Goal: Contribute content: Add original content to the website for others to see

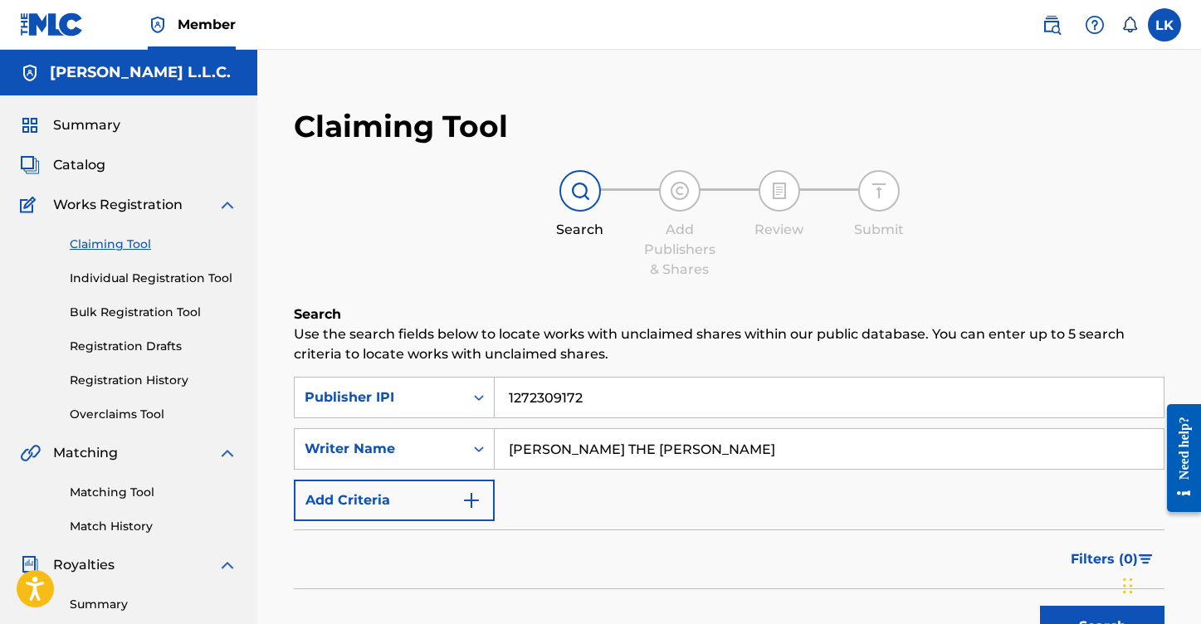
drag, startPoint x: 585, startPoint y: 398, endPoint x: 502, endPoint y: 397, distance: 83.0
click at [502, 397] on input "1272309172" at bounding box center [829, 398] width 669 height 40
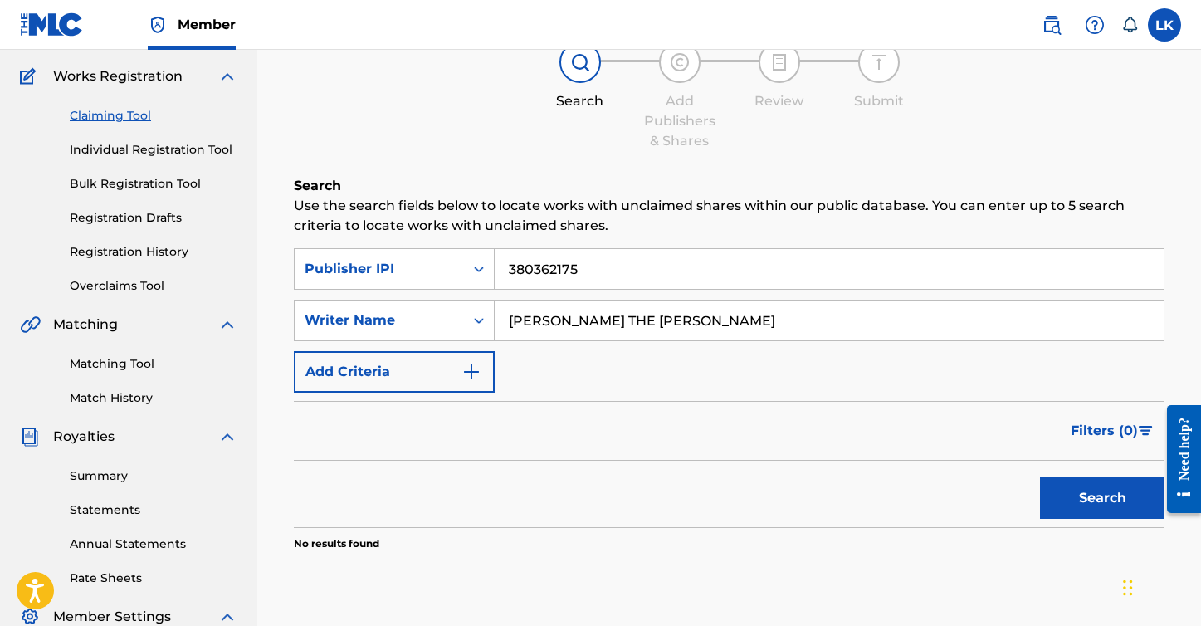
scroll to position [134, 0]
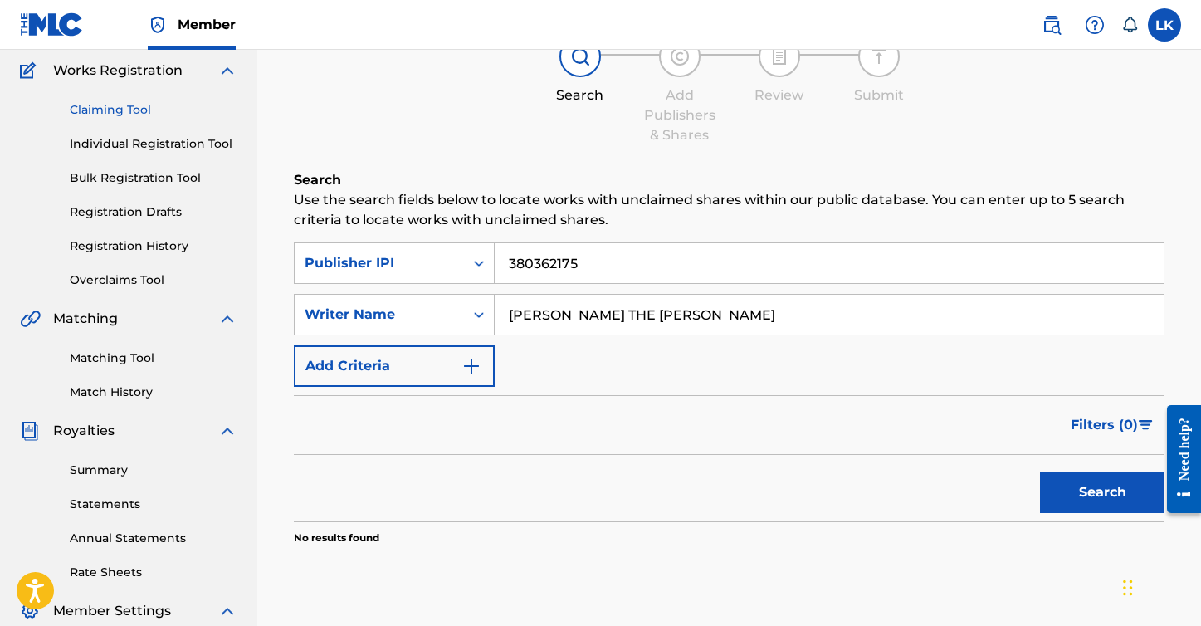
type input "380362175"
click at [1136, 491] on button "Search" at bounding box center [1102, 493] width 125 height 42
drag, startPoint x: 683, startPoint y: 314, endPoint x: 501, endPoint y: 311, distance: 182.7
click at [501, 311] on input "[PERSON_NAME] THE [PERSON_NAME]" at bounding box center [829, 315] width 669 height 40
drag, startPoint x: 591, startPoint y: 259, endPoint x: 445, endPoint y: 252, distance: 146.3
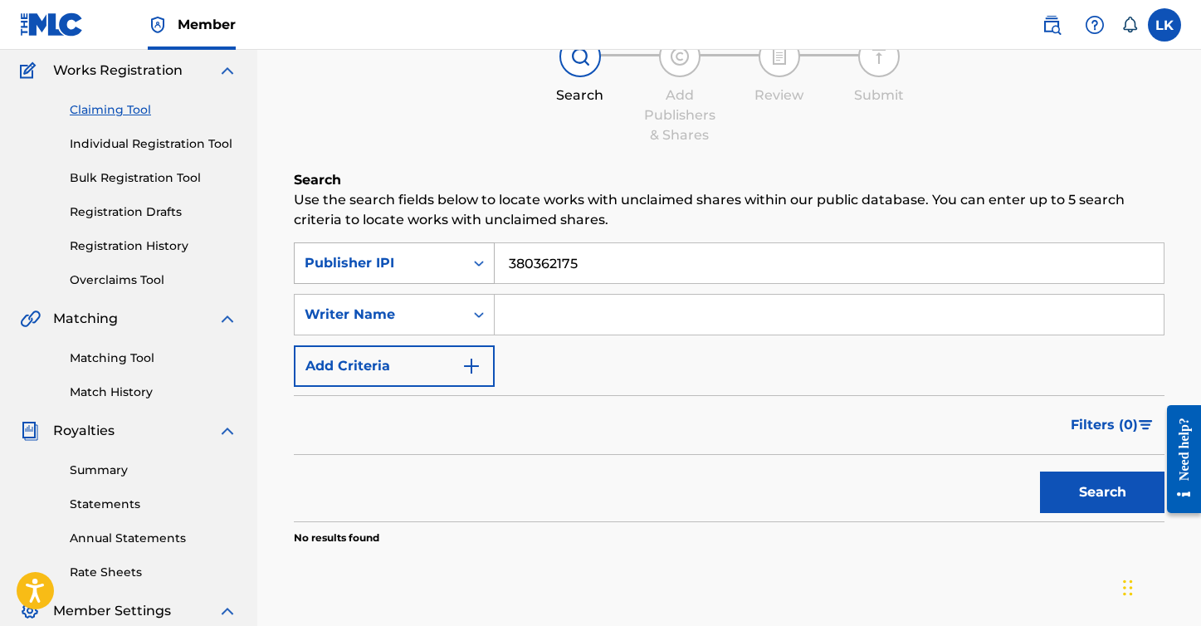
click at [445, 252] on div "SearchWithCriteria703bd542-a51c-4f16-ad91-fdcbede9e3e4 Publisher IPI 380362175" at bounding box center [729, 263] width 871 height 42
click at [144, 139] on link "Individual Registration Tool" at bounding box center [154, 143] width 168 height 17
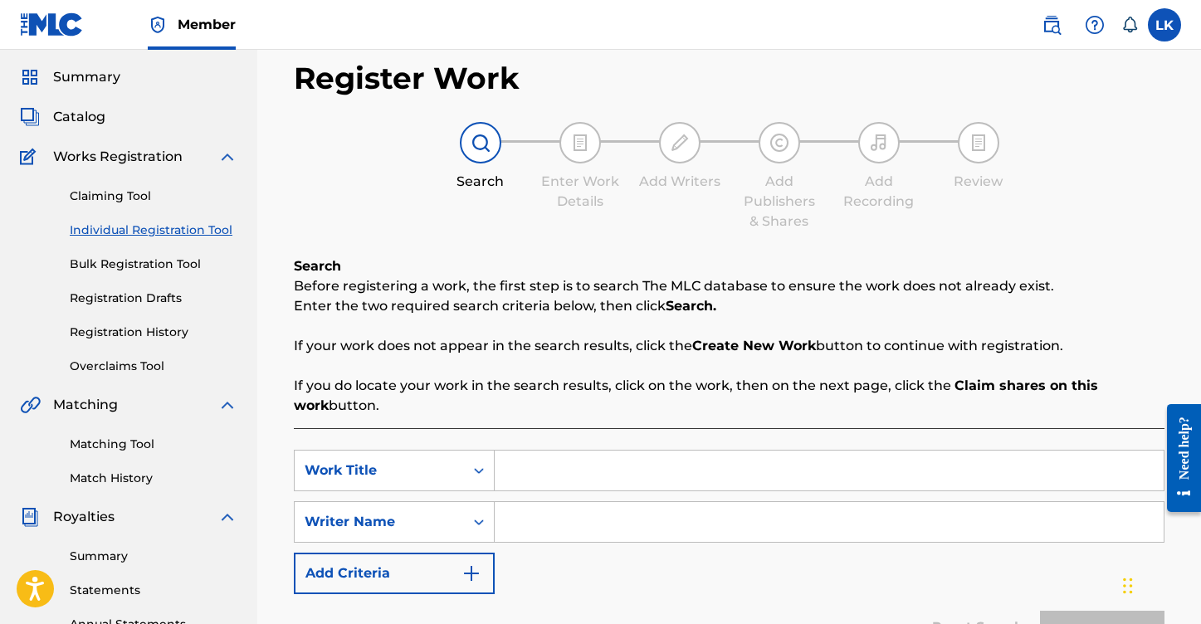
scroll to position [51, 0]
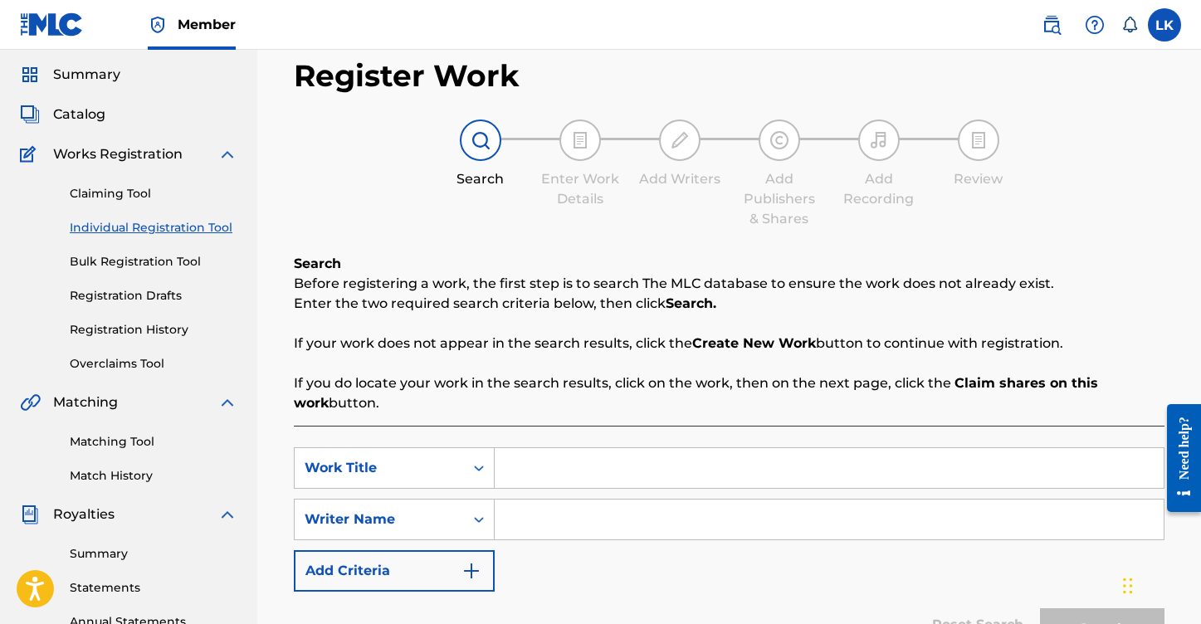
click at [587, 471] on input "Search Form" at bounding box center [829, 468] width 669 height 40
type input "BROKEN STONES"
click at [584, 523] on input "Search Form" at bounding box center [829, 520] width 669 height 40
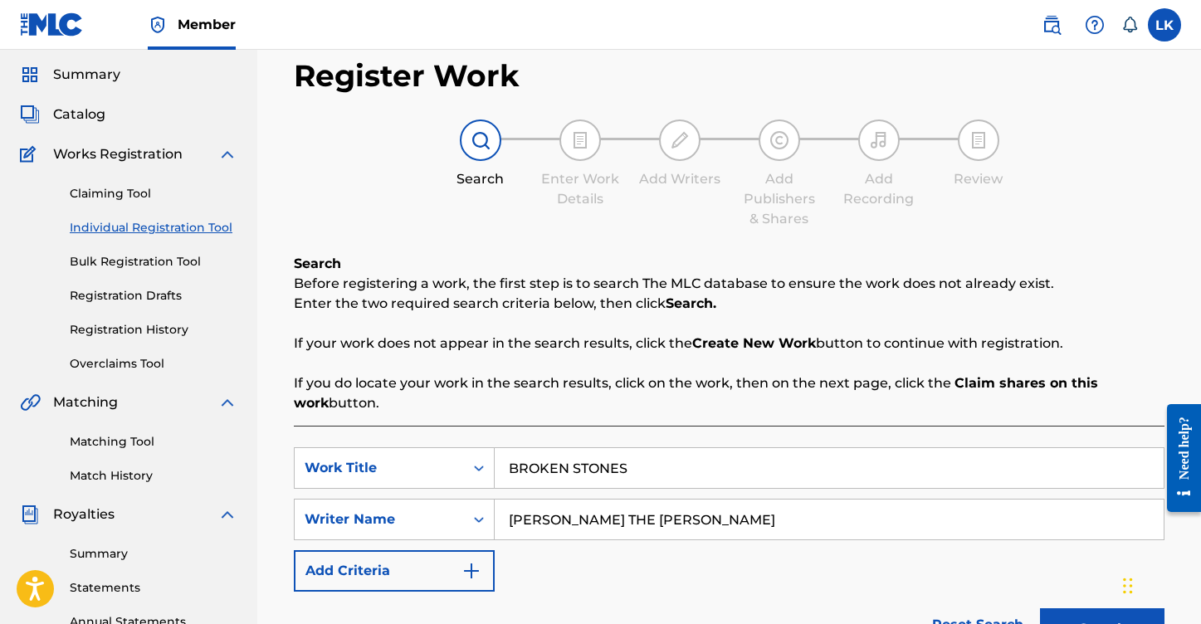
type input "[PERSON_NAME] THE [PERSON_NAME]"
click at [628, 569] on div "SearchWithCriteriaf53e5c67-4edf-4af8-9291-1735975ef175 Work Title BROKEN STONES…" at bounding box center [729, 519] width 871 height 144
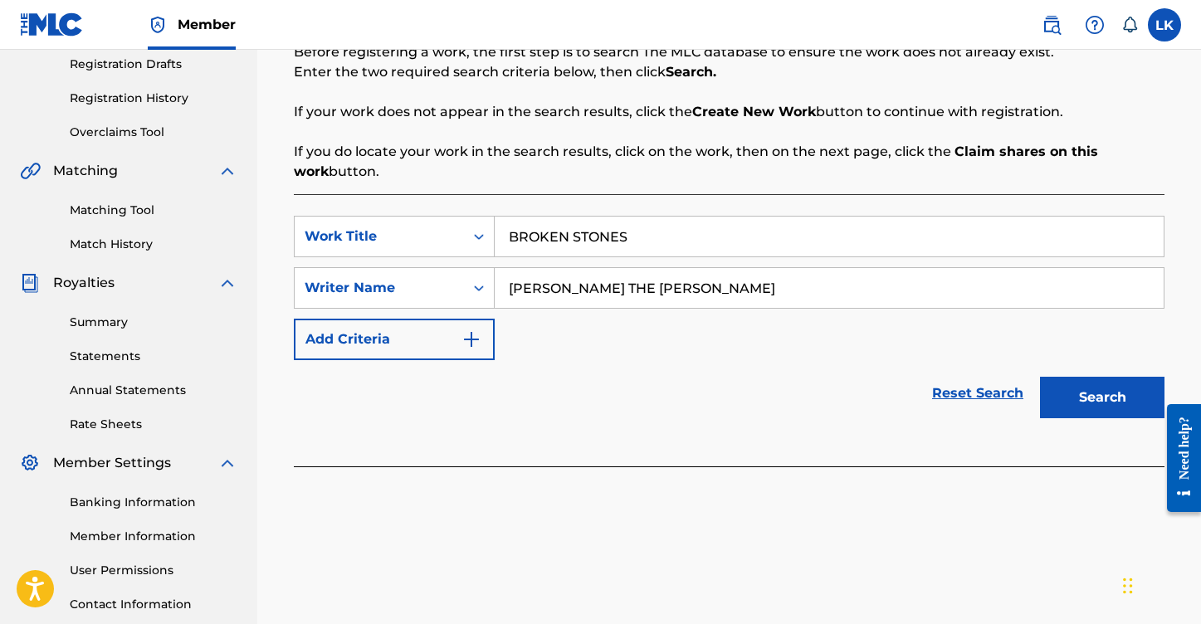
scroll to position [284, 0]
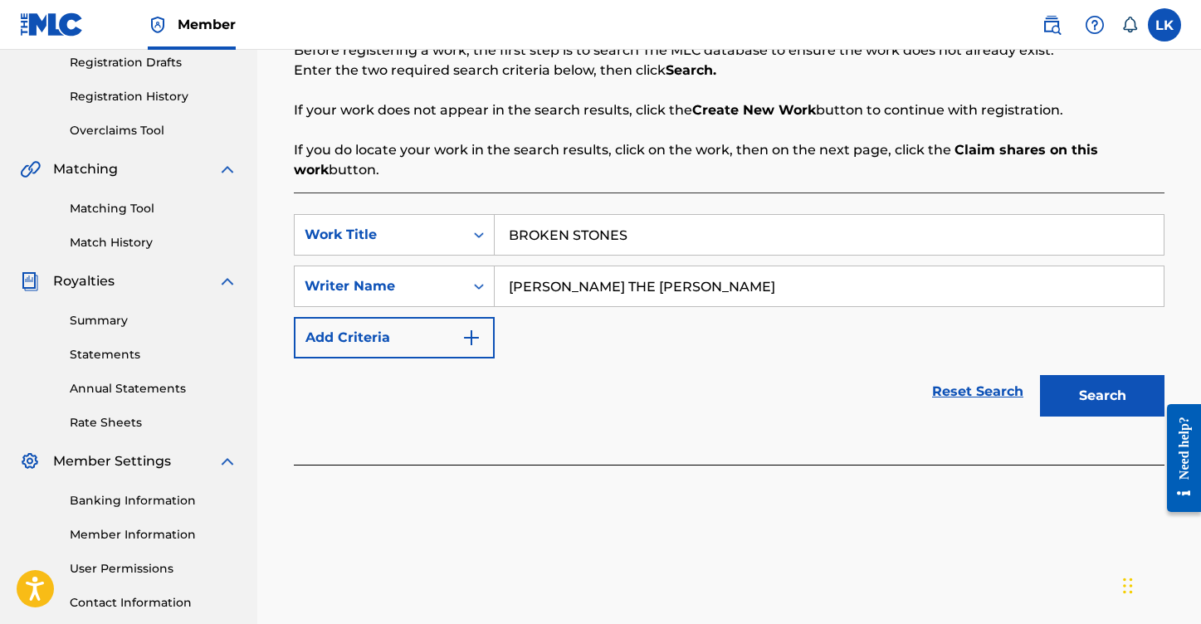
click at [1081, 405] on button "Search" at bounding box center [1102, 396] width 125 height 42
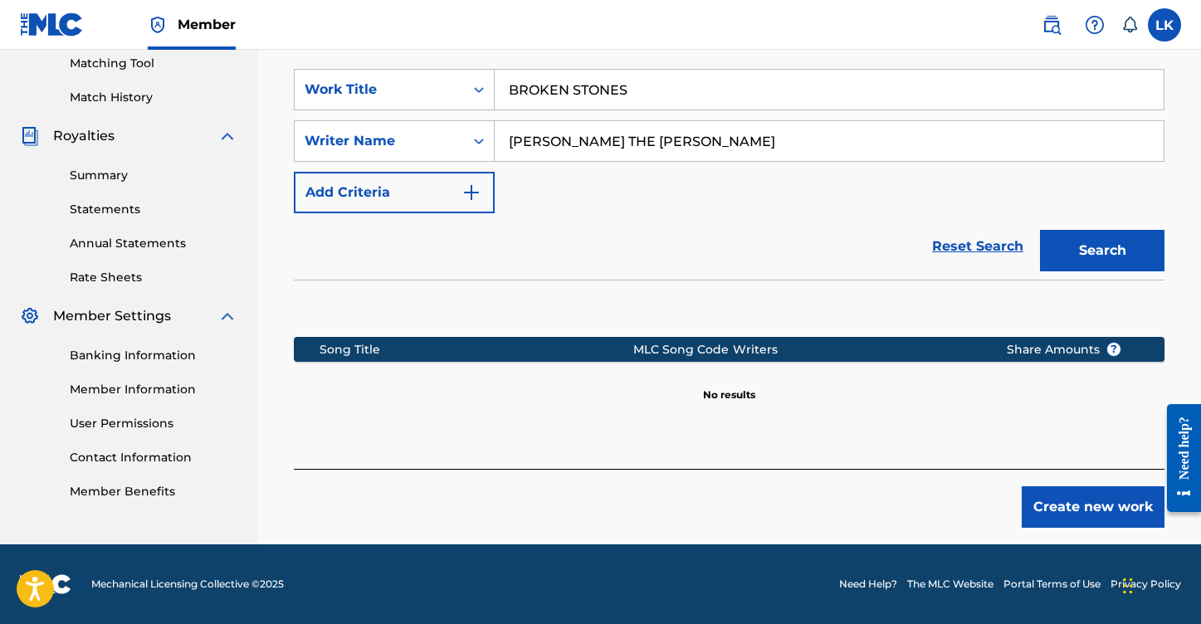
scroll to position [429, 0]
click at [1097, 502] on button "Create new work" at bounding box center [1093, 507] width 143 height 42
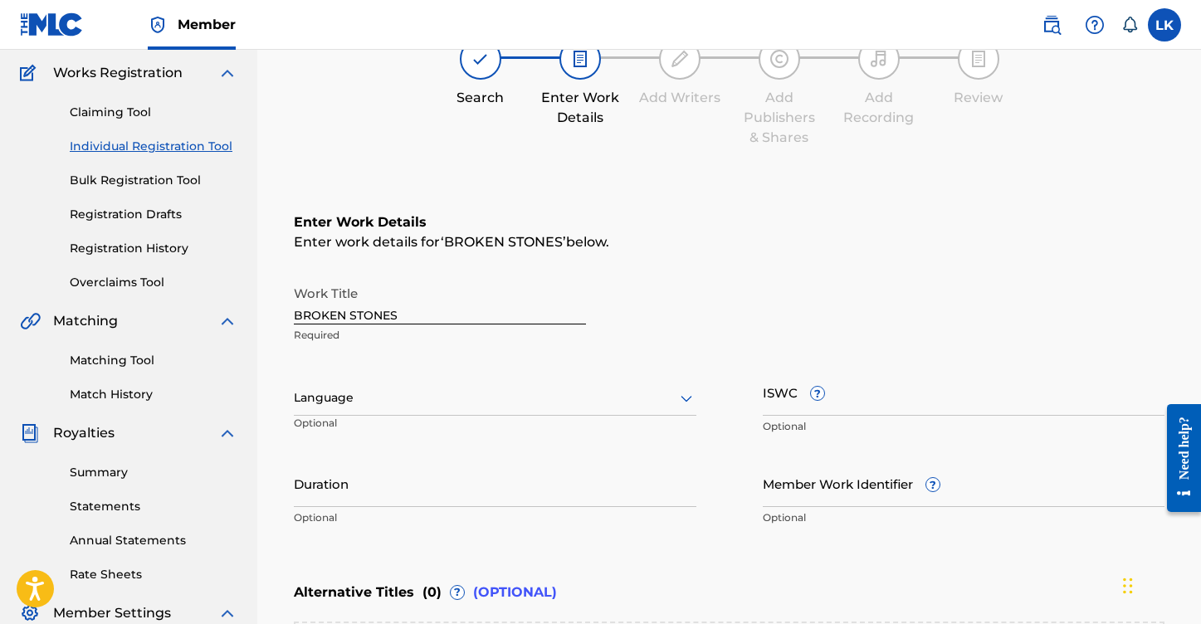
scroll to position [130, 0]
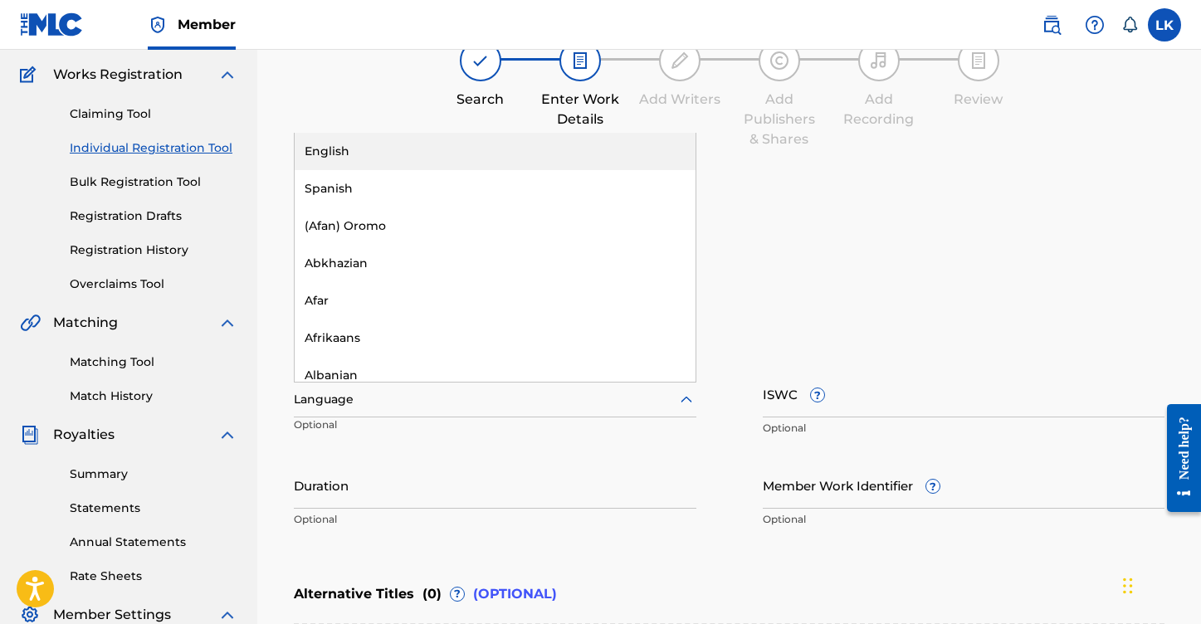
click at [687, 398] on icon at bounding box center [687, 400] width 20 height 20
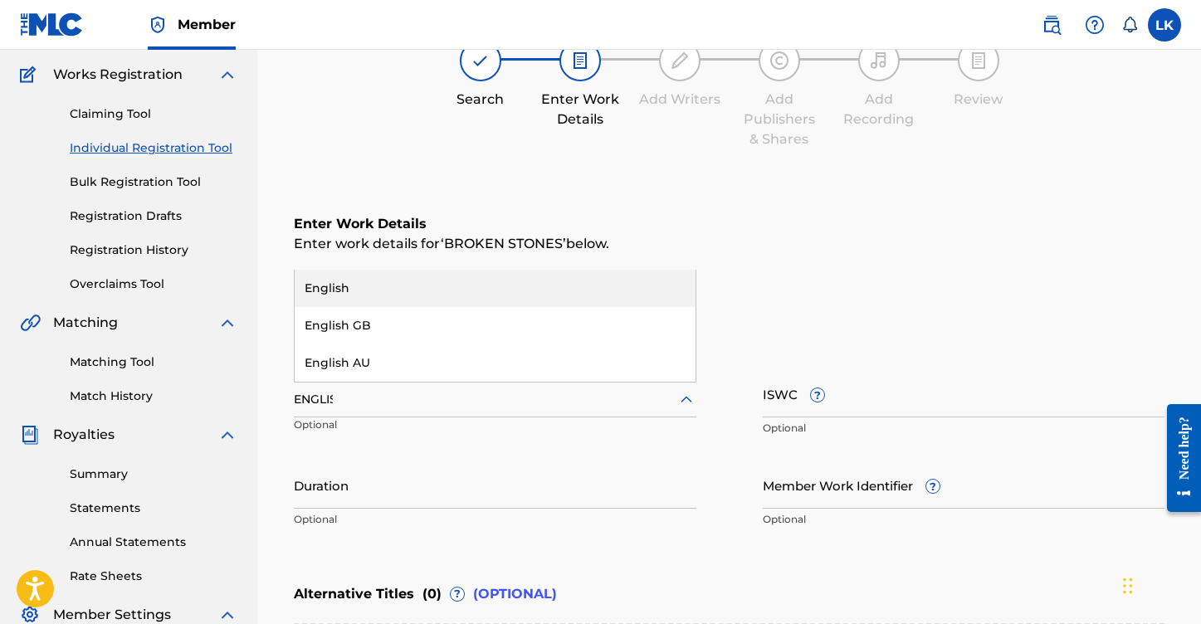
type input "ENGLISH"
click at [540, 283] on div "English" at bounding box center [495, 288] width 401 height 37
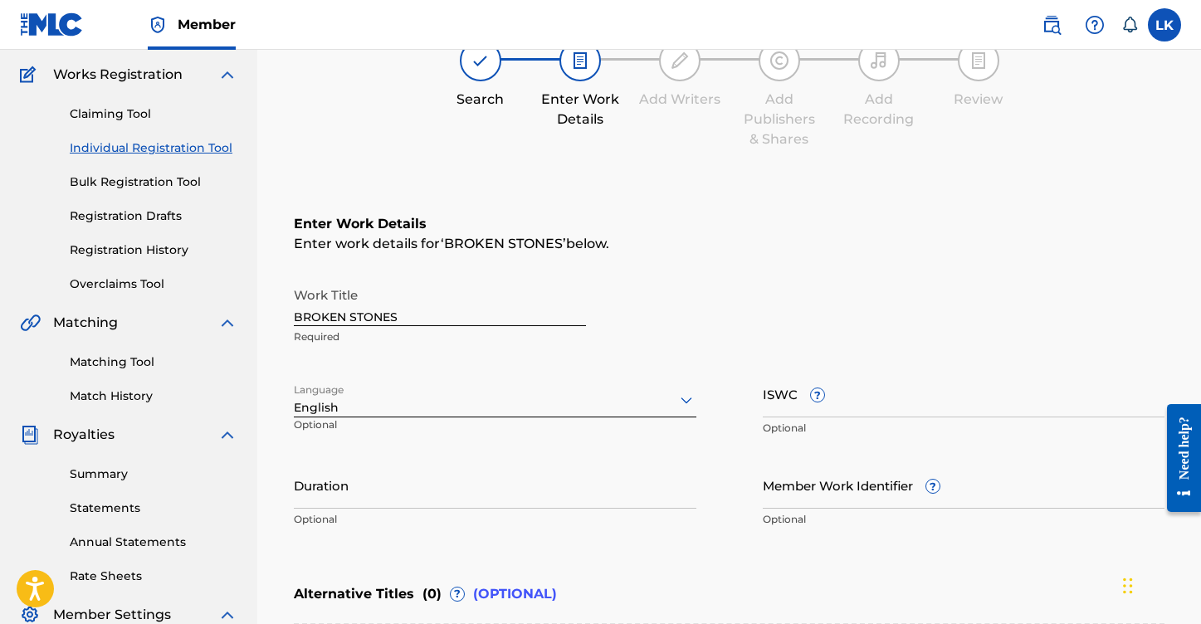
click at [850, 403] on input "ISWC ?" at bounding box center [964, 393] width 403 height 47
click at [438, 499] on input "Duration" at bounding box center [495, 485] width 403 height 47
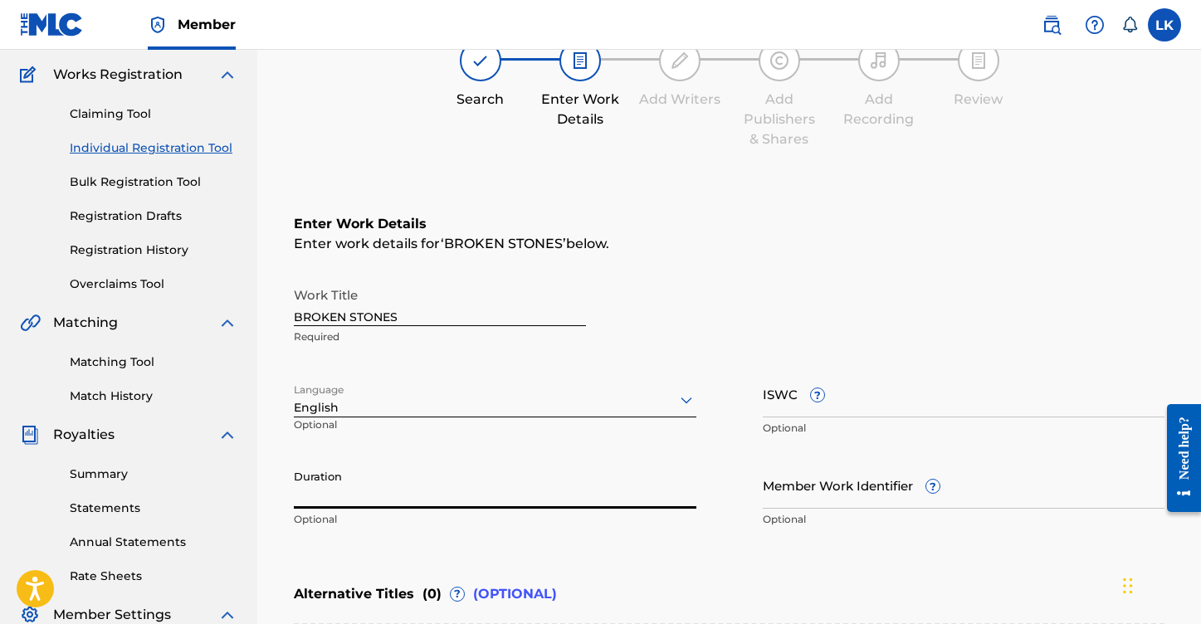
click at [834, 399] on input "ISWC ?" at bounding box center [964, 393] width 403 height 47
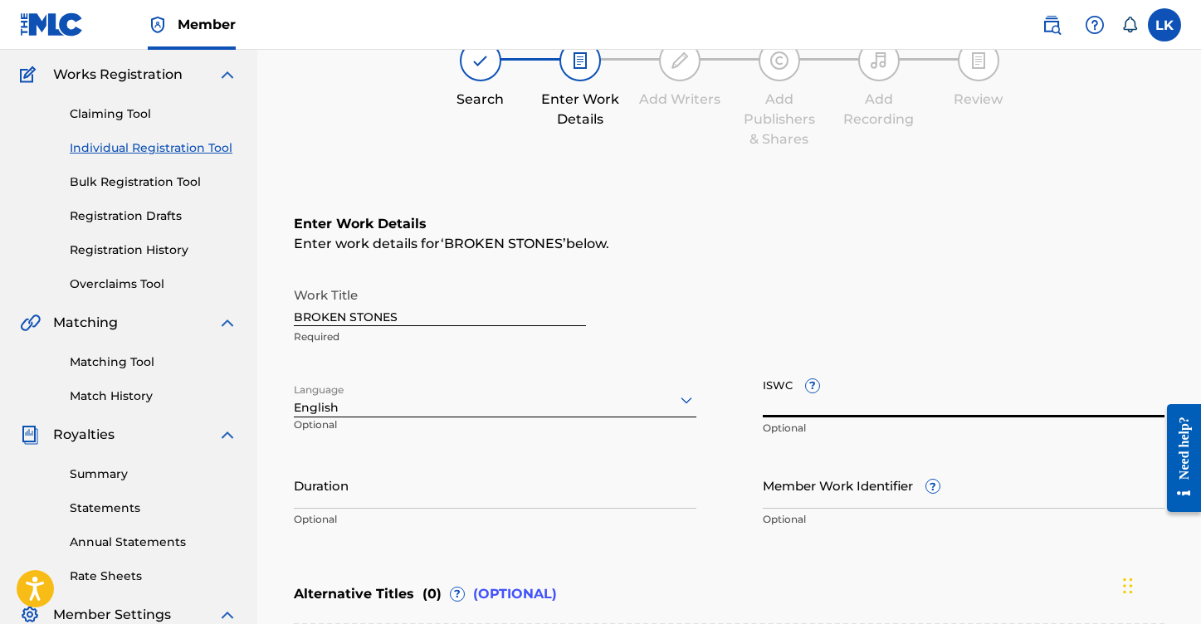
paste input "T3297838172"
type input "T3297838172"
click at [862, 539] on div "Enter Work Details Enter work details for ‘ BROKEN STONES ’ below. Work Title B…" at bounding box center [729, 375] width 871 height 402
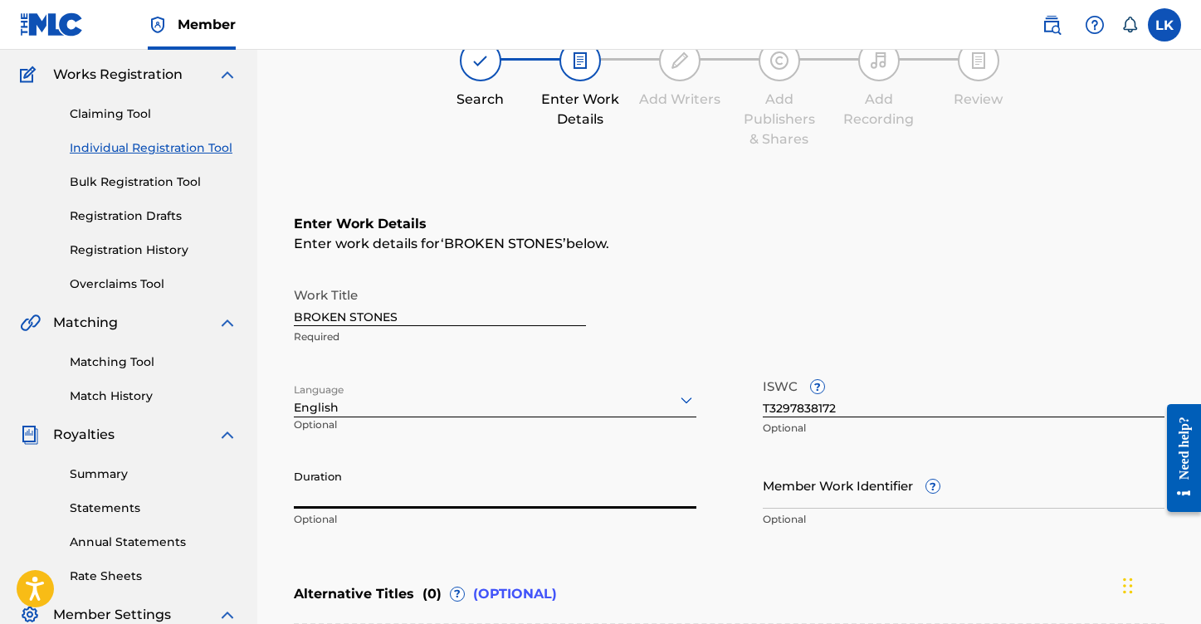
click at [450, 499] on input "Duration" at bounding box center [495, 485] width 403 height 47
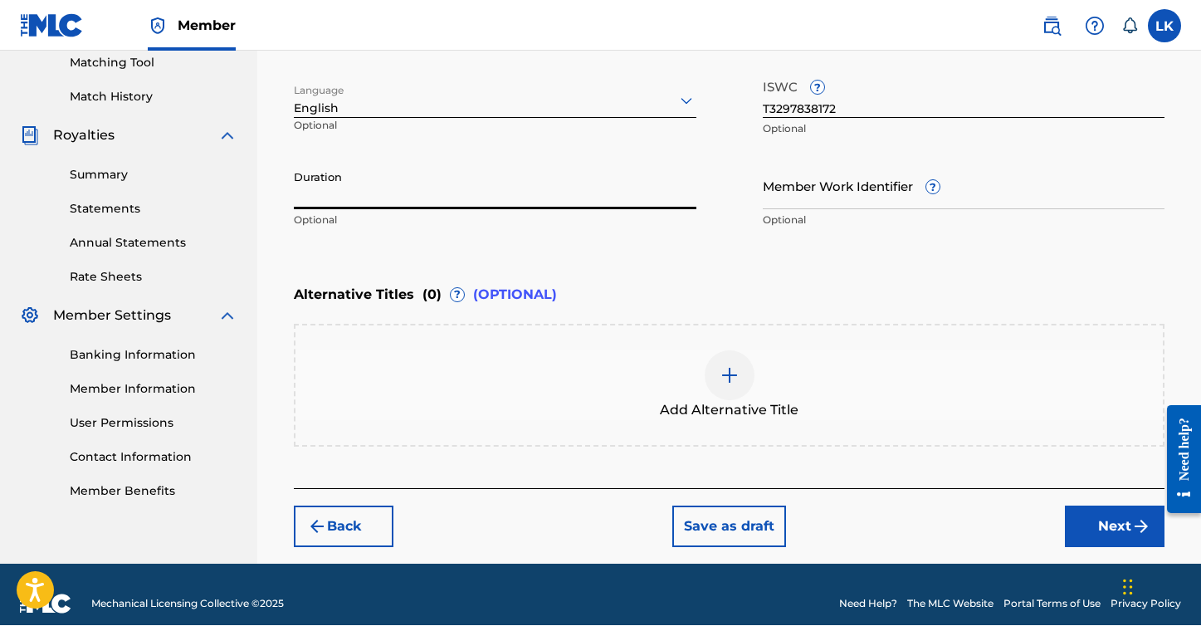
scroll to position [433, 0]
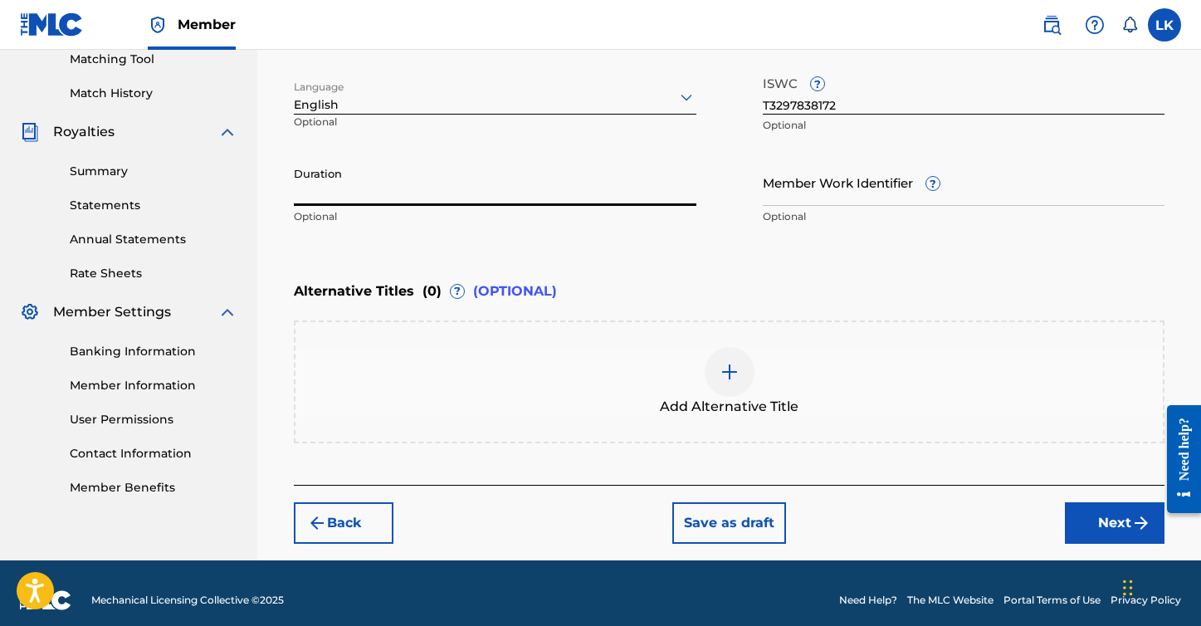
click at [1119, 525] on button "Next" at bounding box center [1115, 523] width 100 height 42
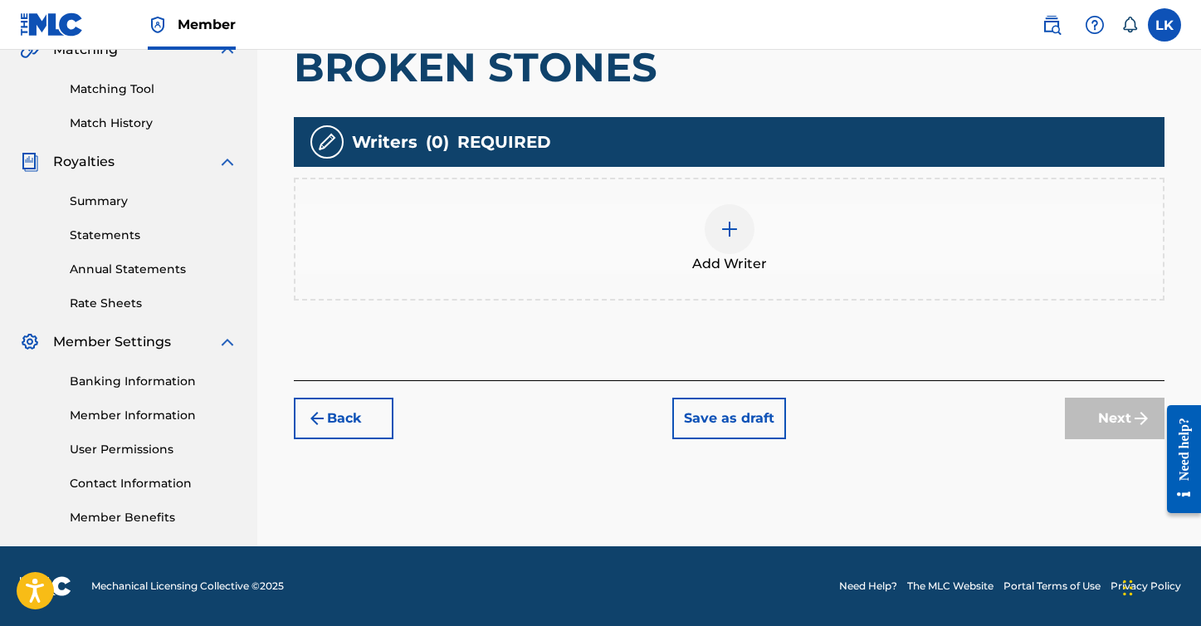
scroll to position [403, 0]
click at [725, 237] on img at bounding box center [730, 229] width 20 height 20
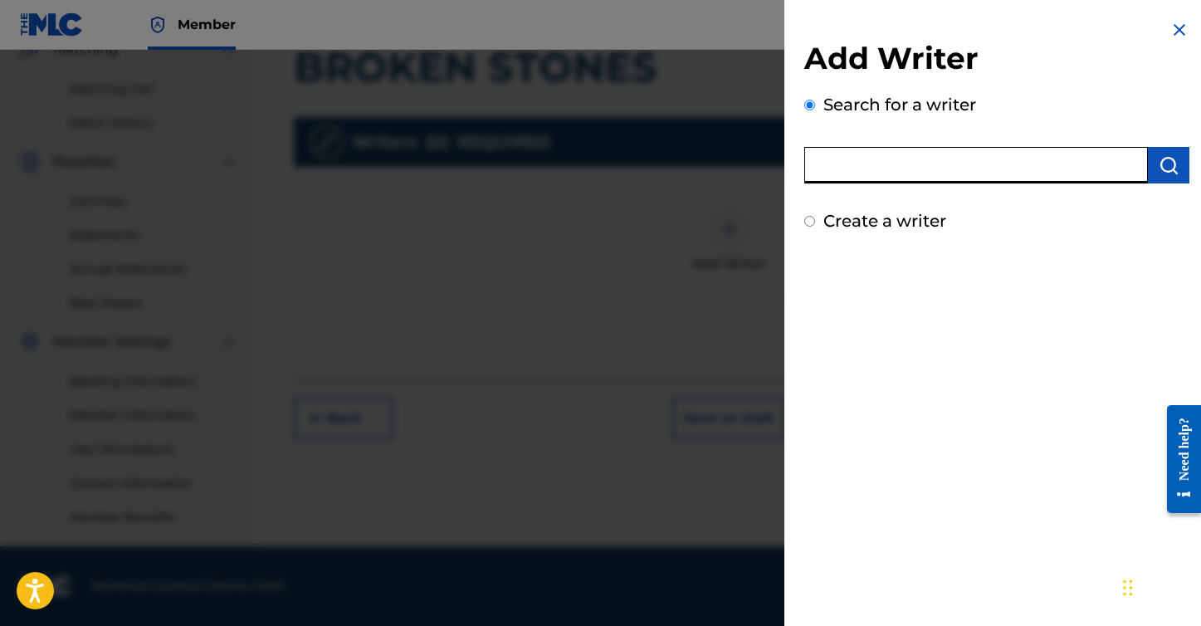
click at [873, 169] on input "text" at bounding box center [976, 165] width 344 height 37
click at [1159, 173] on img "submit" at bounding box center [1169, 165] width 20 height 20
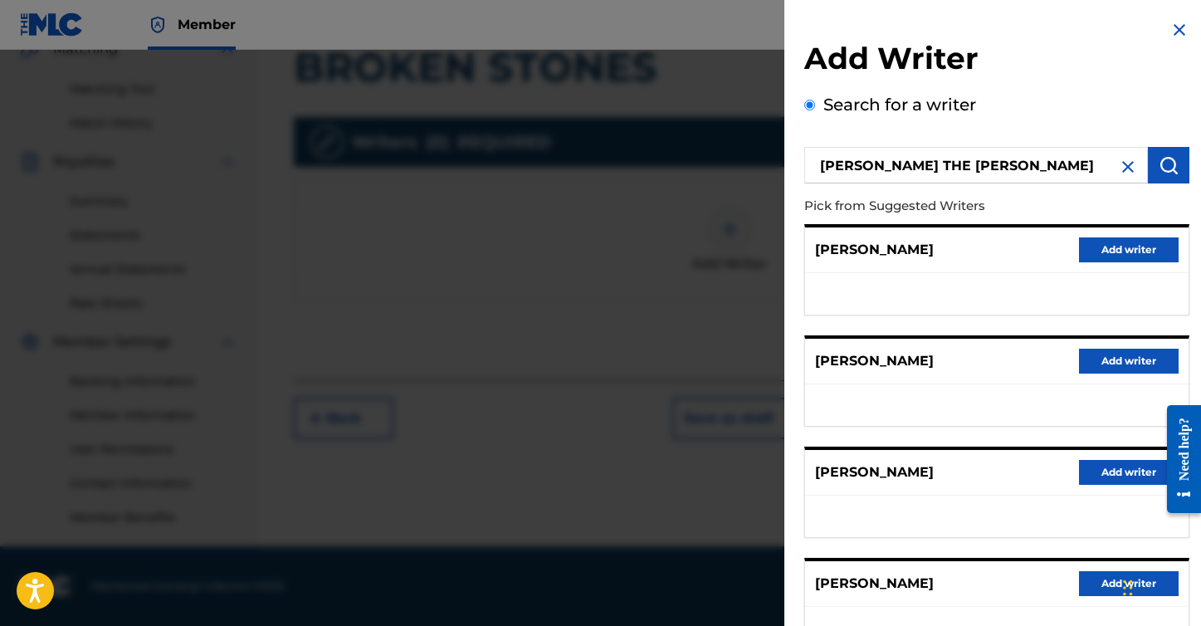
scroll to position [0, 0]
drag, startPoint x: 1002, startPoint y: 169, endPoint x: 801, endPoint y: 172, distance: 200.9
click at [801, 172] on div "Add Writer Search for a writer [PERSON_NAME] THE [PERSON_NAME] Pick from Sugges…" at bounding box center [997, 432] width 425 height 865
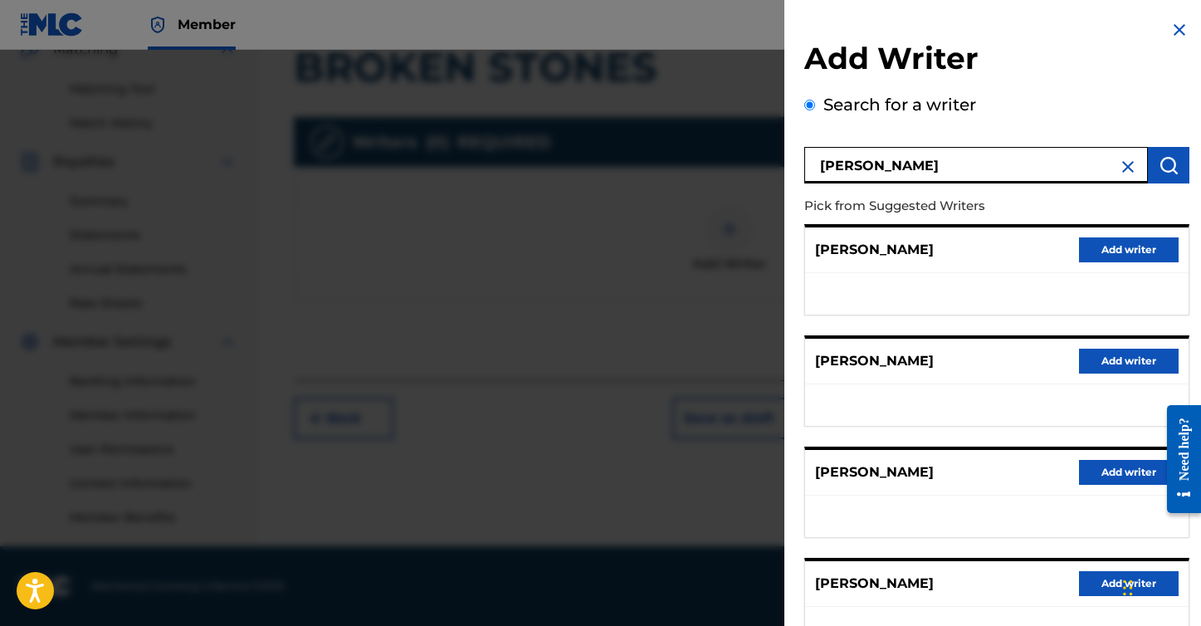
type input "[PERSON_NAME]"
click at [1176, 160] on button "submit" at bounding box center [1169, 165] width 42 height 37
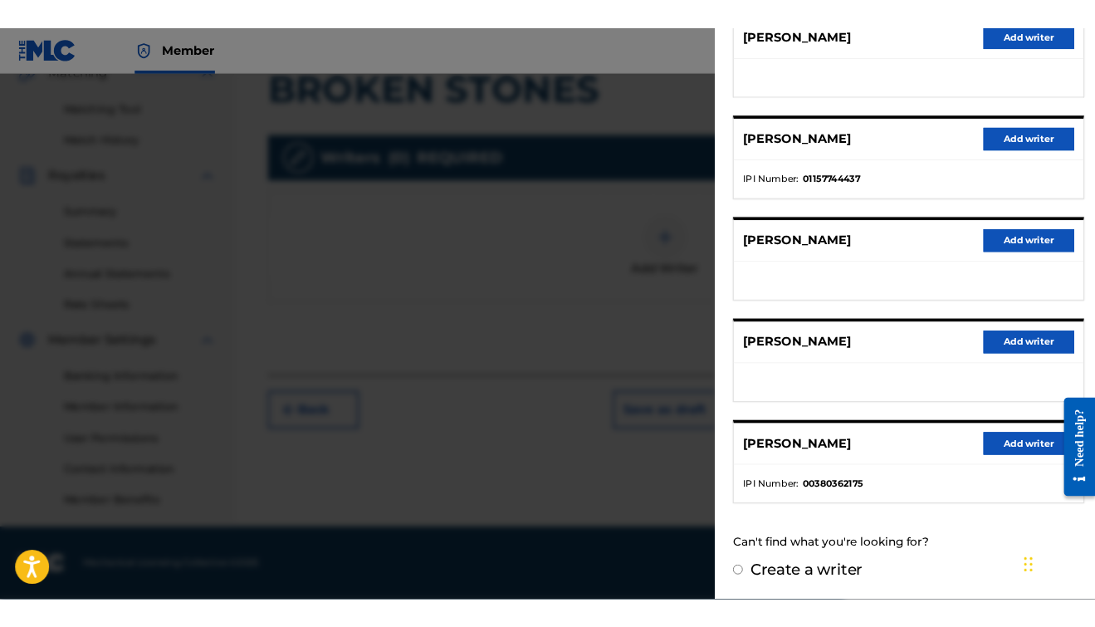
scroll to position [238, 0]
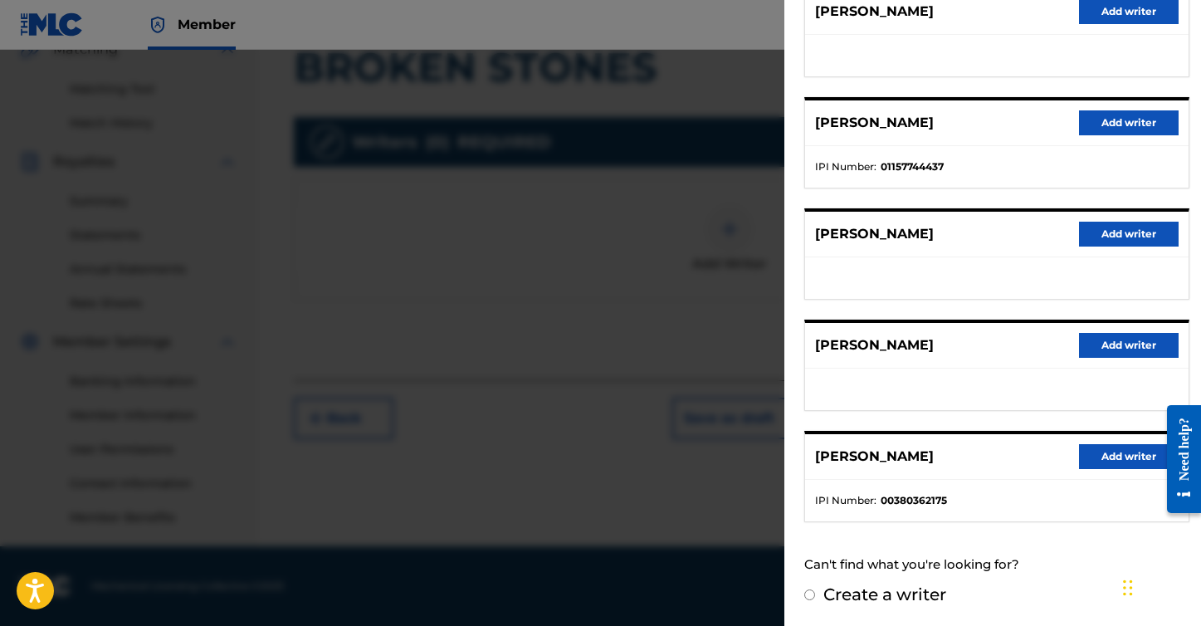
click at [1132, 452] on button "Add writer" at bounding box center [1129, 456] width 100 height 25
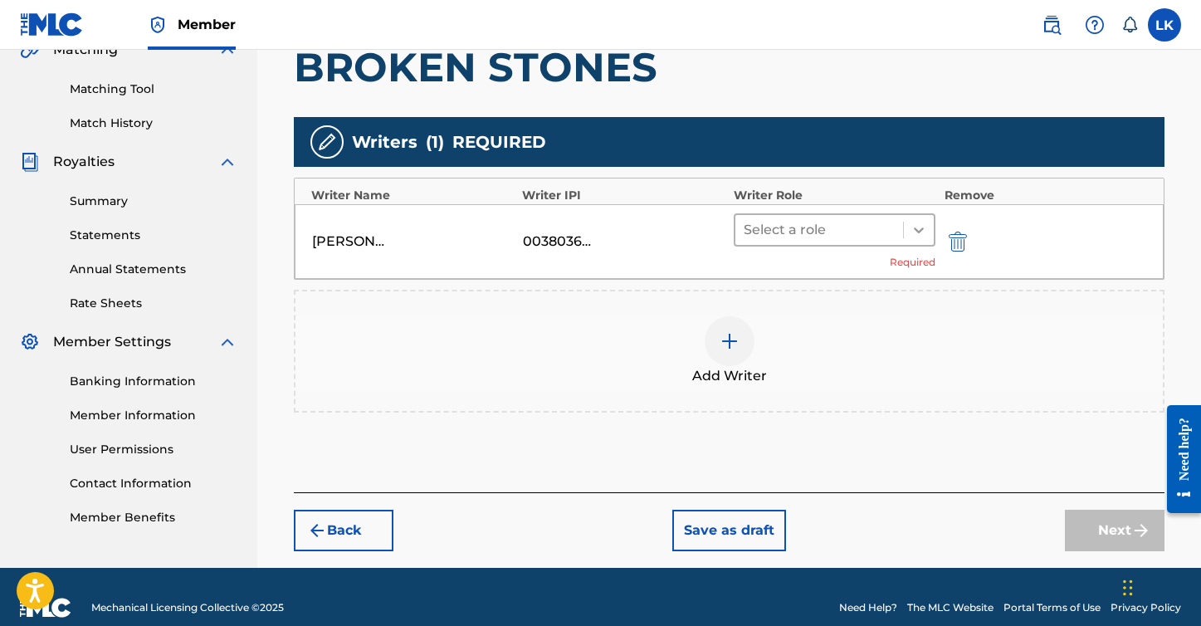
click at [919, 231] on icon at bounding box center [919, 230] width 10 height 6
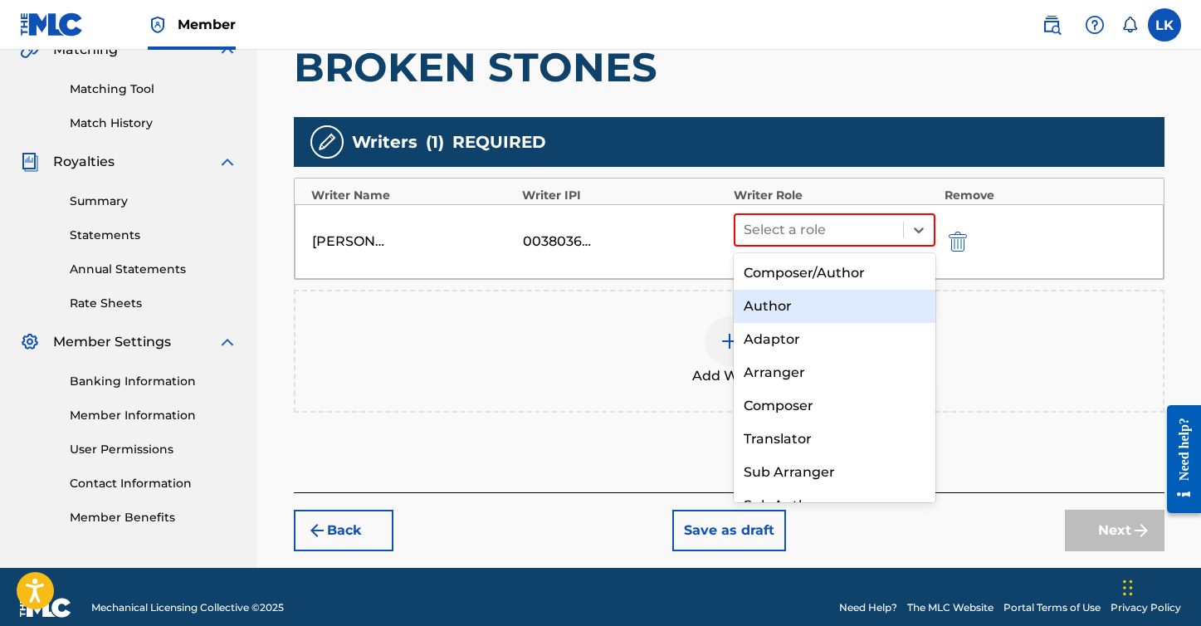
click at [829, 305] on div "Author" at bounding box center [835, 306] width 203 height 33
